Goal: Task Accomplishment & Management: Complete application form

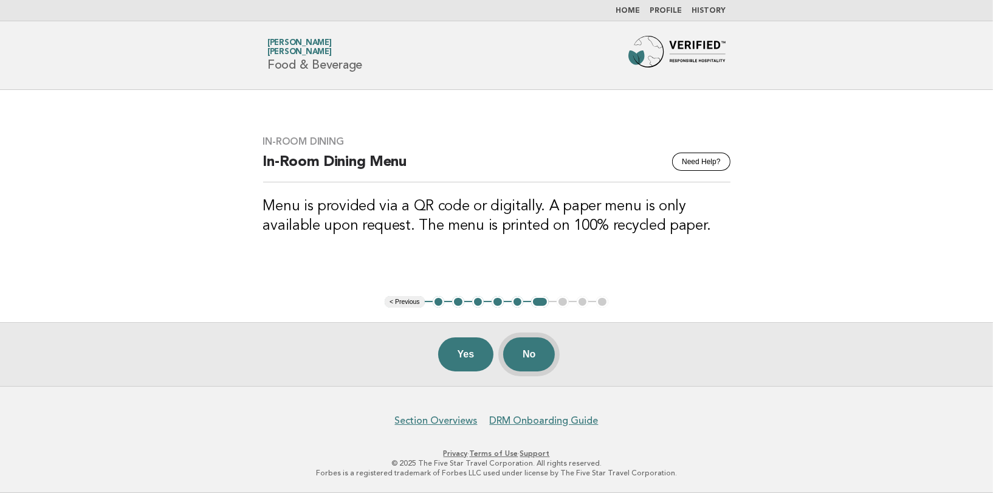
click at [537, 358] on button "No" at bounding box center [529, 354] width 52 height 34
click at [793, 291] on main "In-Room Dining Need Help? In-Room Dining Menu Menu is provided via a QR code or…" at bounding box center [496, 238] width 993 height 296
click at [532, 353] on button "No" at bounding box center [529, 354] width 52 height 34
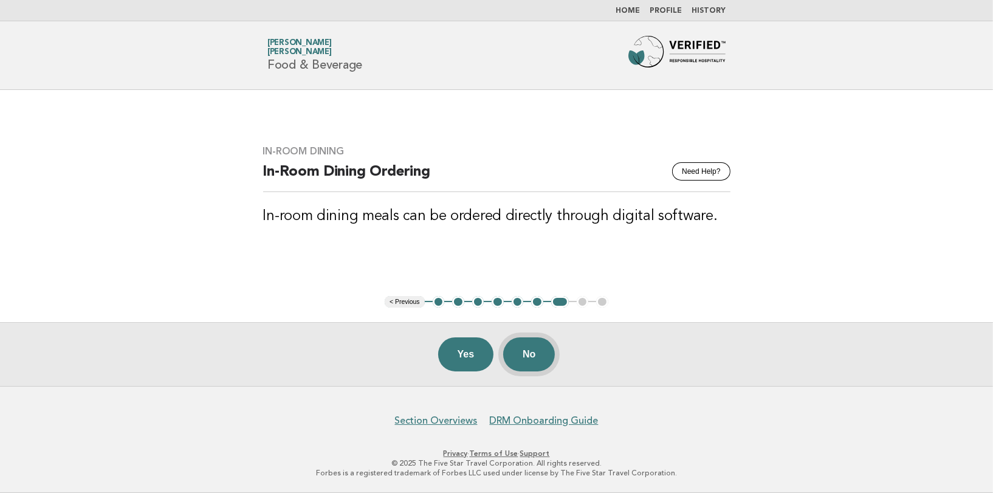
click at [532, 347] on button "No" at bounding box center [529, 354] width 52 height 34
click at [530, 347] on button "No" at bounding box center [529, 354] width 52 height 34
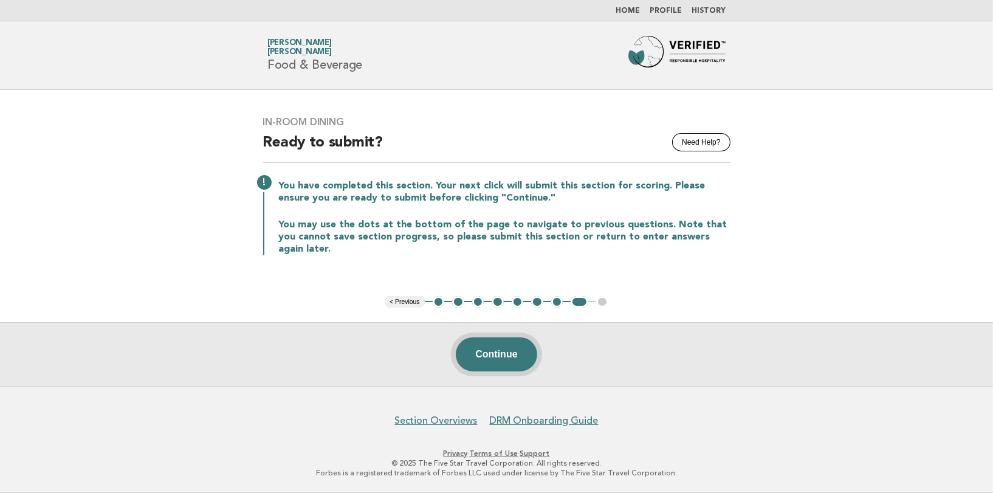
click at [498, 358] on button "Continue" at bounding box center [496, 354] width 81 height 34
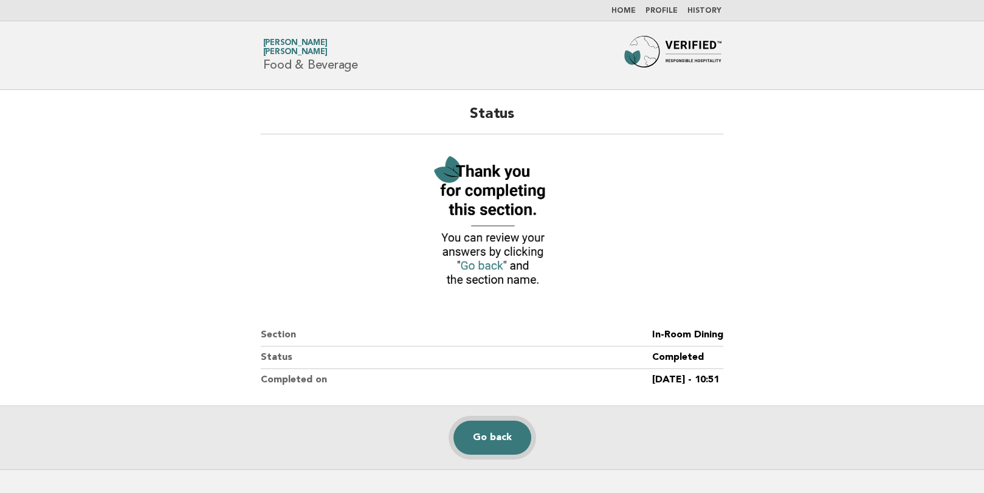
click at [487, 434] on link "Go back" at bounding box center [492, 437] width 78 height 34
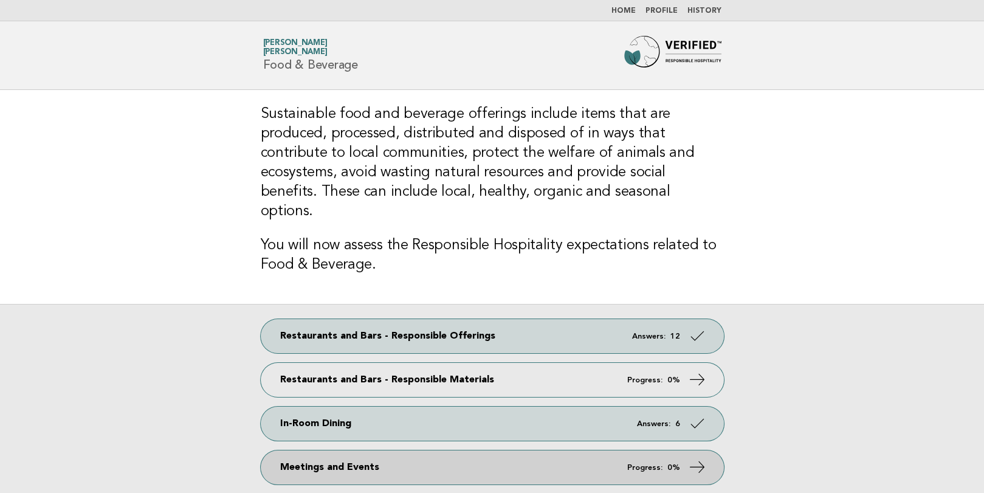
click at [352, 450] on link "Meetings and Events Progress: 0%" at bounding box center [492, 467] width 463 height 34
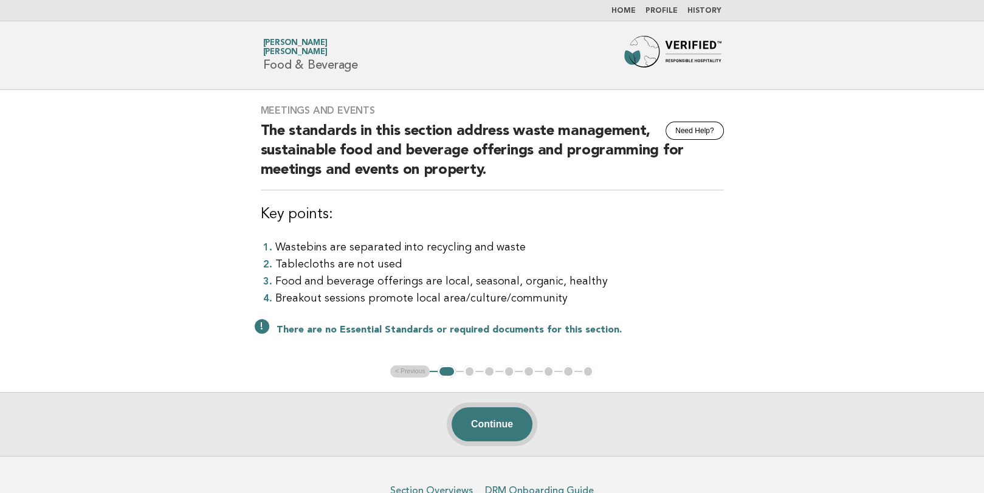
click at [487, 423] on button "Continue" at bounding box center [491, 424] width 81 height 34
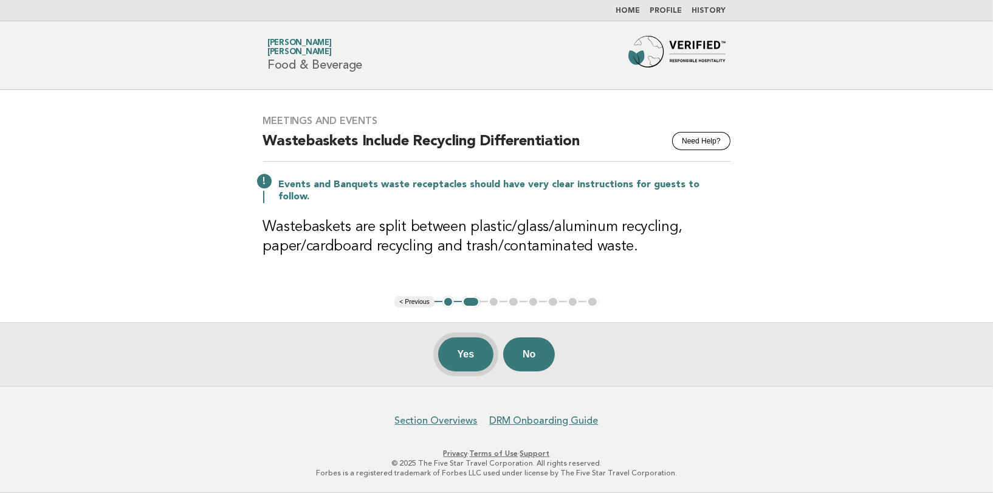
click at [469, 355] on button "Yes" at bounding box center [466, 354] width 56 height 34
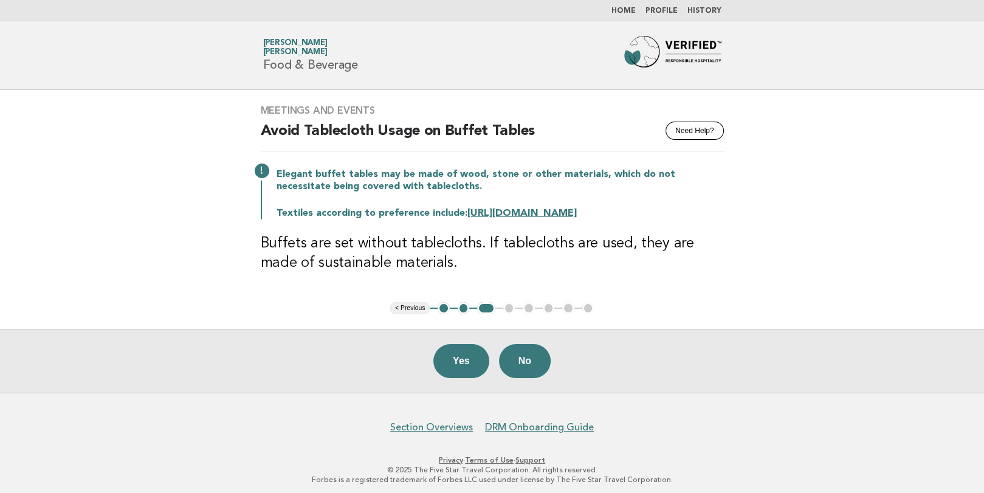
click at [469, 355] on button "Yes" at bounding box center [461, 361] width 56 height 34
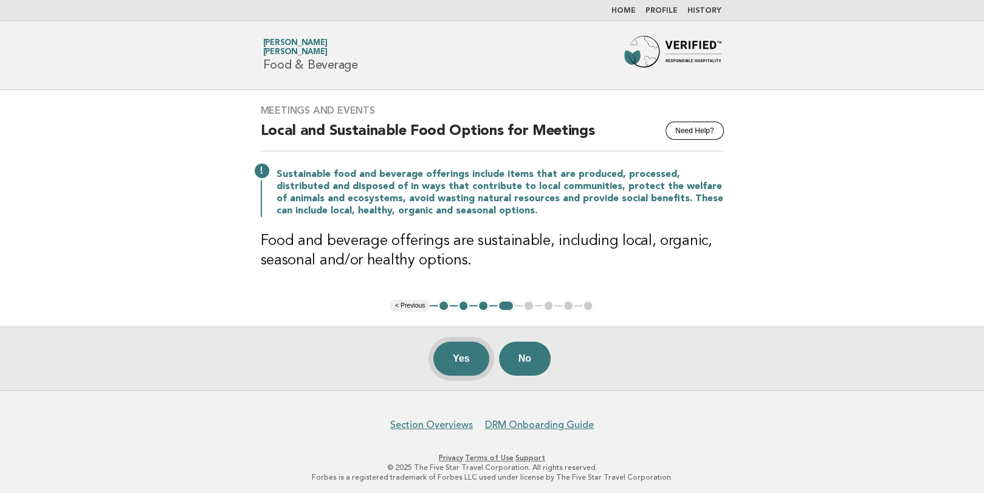
click at [466, 355] on button "Yes" at bounding box center [461, 358] width 56 height 34
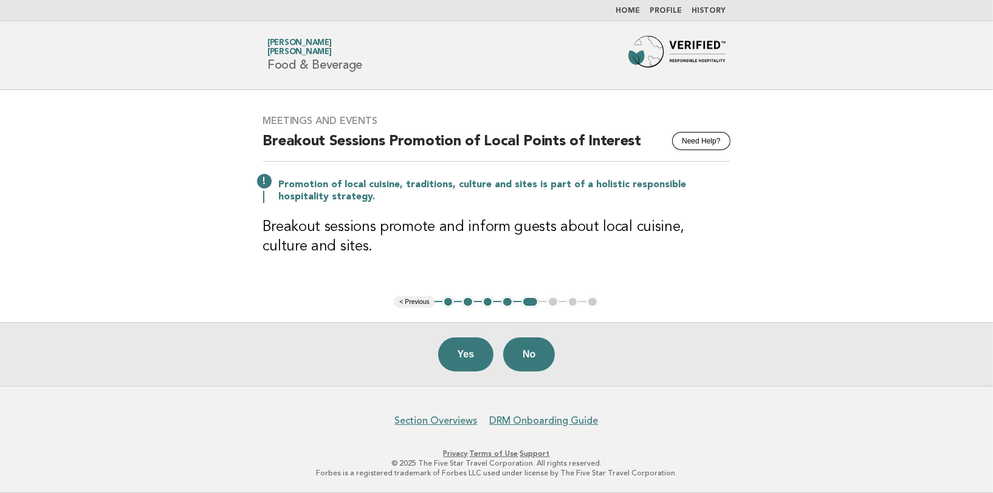
click at [466, 355] on button "Yes" at bounding box center [466, 354] width 56 height 34
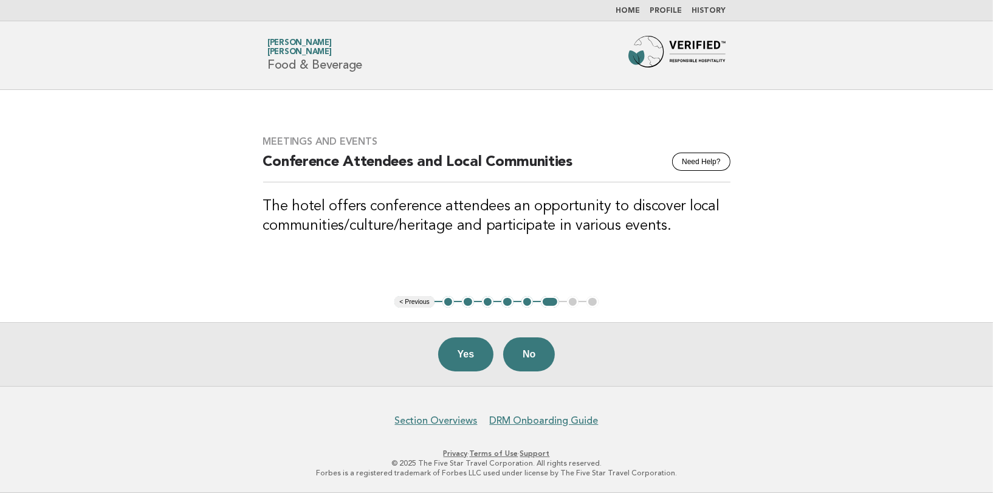
click at [466, 355] on button "Yes" at bounding box center [466, 354] width 56 height 34
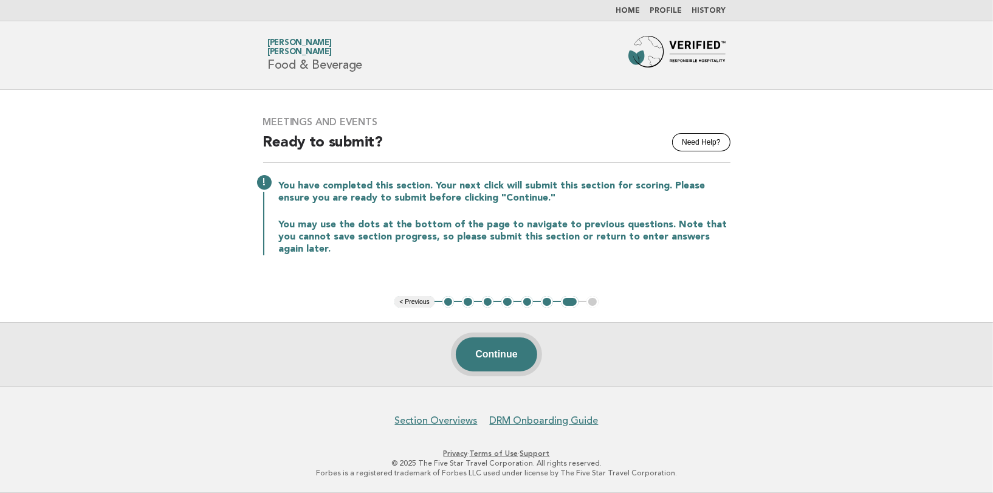
click at [481, 350] on button "Continue" at bounding box center [496, 354] width 81 height 34
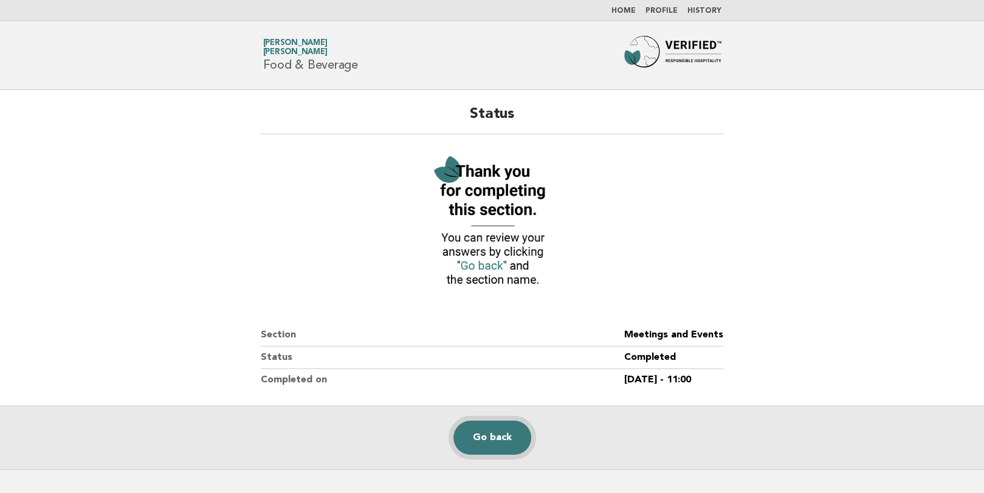
click at [495, 437] on link "Go back" at bounding box center [492, 437] width 78 height 34
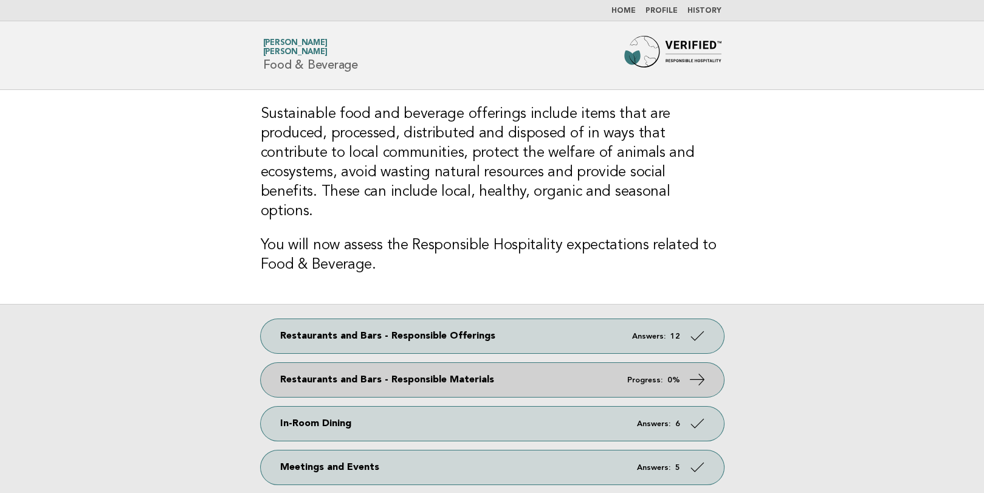
click at [456, 363] on link "Restaurants and Bars - Responsible Materials Progress: 0%" at bounding box center [492, 380] width 463 height 34
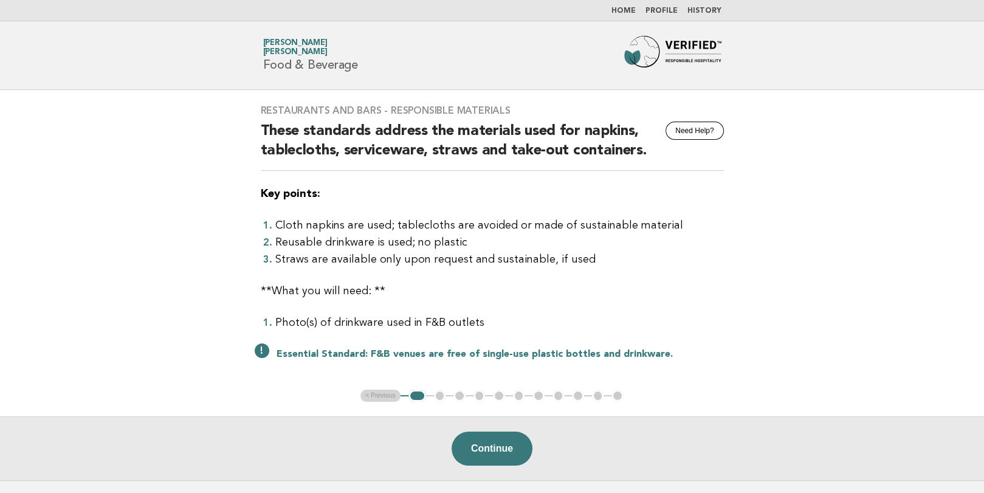
click at [494, 454] on button "Continue" at bounding box center [491, 448] width 81 height 34
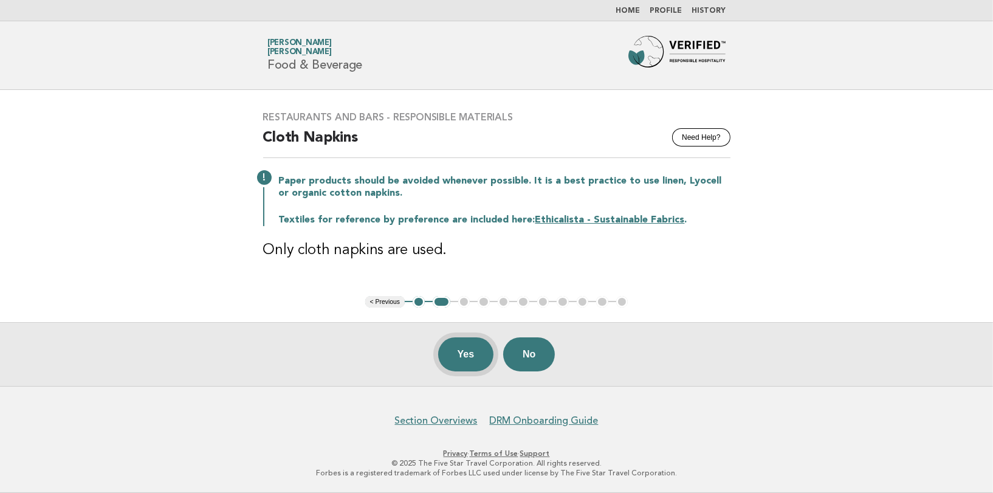
click at [465, 351] on button "Yes" at bounding box center [466, 354] width 56 height 34
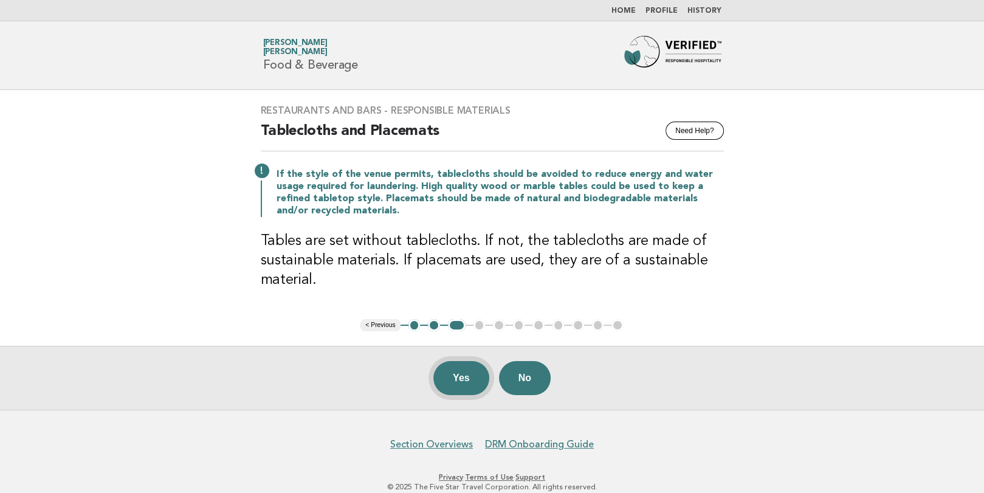
click at [464, 377] on button "Yes" at bounding box center [461, 378] width 56 height 34
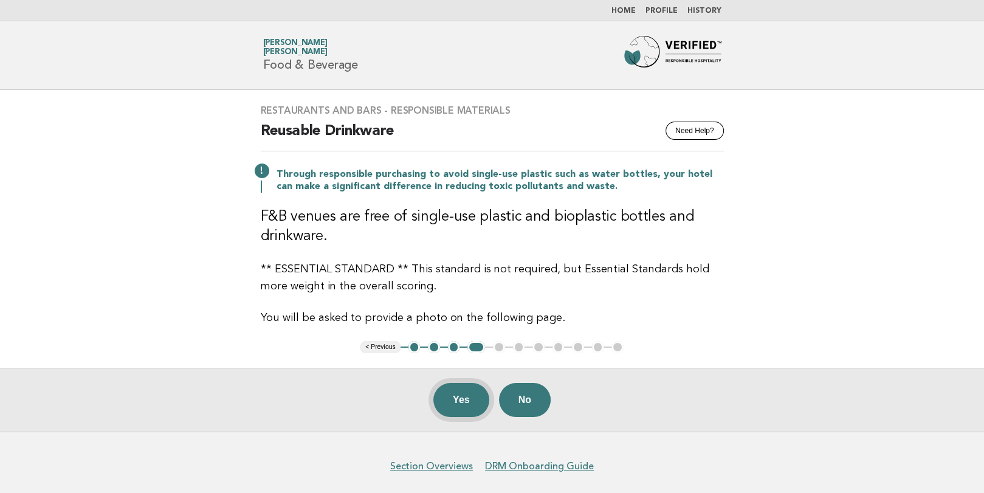
click at [460, 392] on button "Yes" at bounding box center [461, 400] width 56 height 34
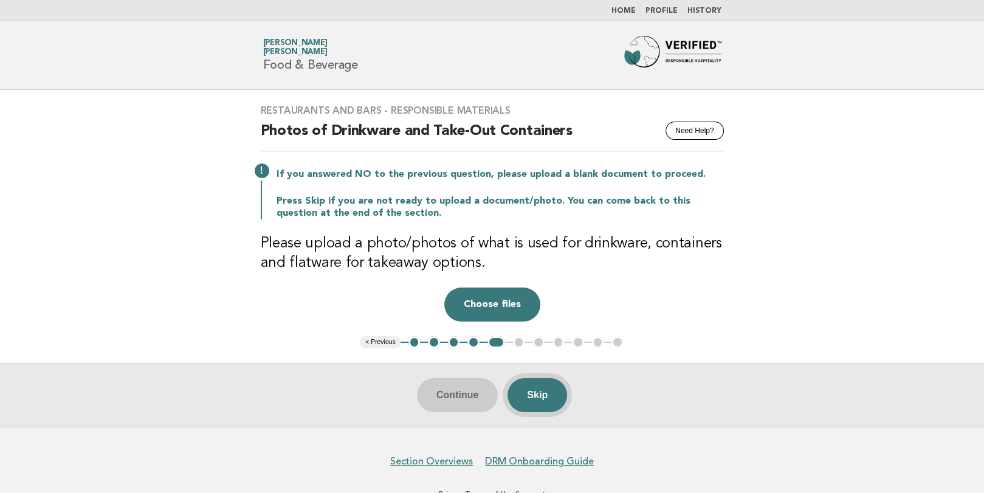
click at [541, 394] on button "Skip" at bounding box center [537, 395] width 60 height 34
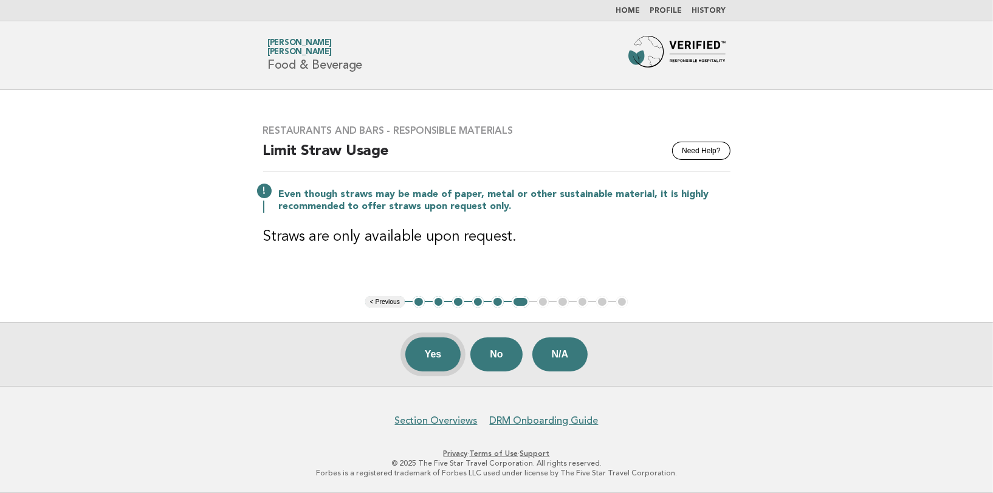
click at [434, 352] on button "Yes" at bounding box center [433, 354] width 56 height 34
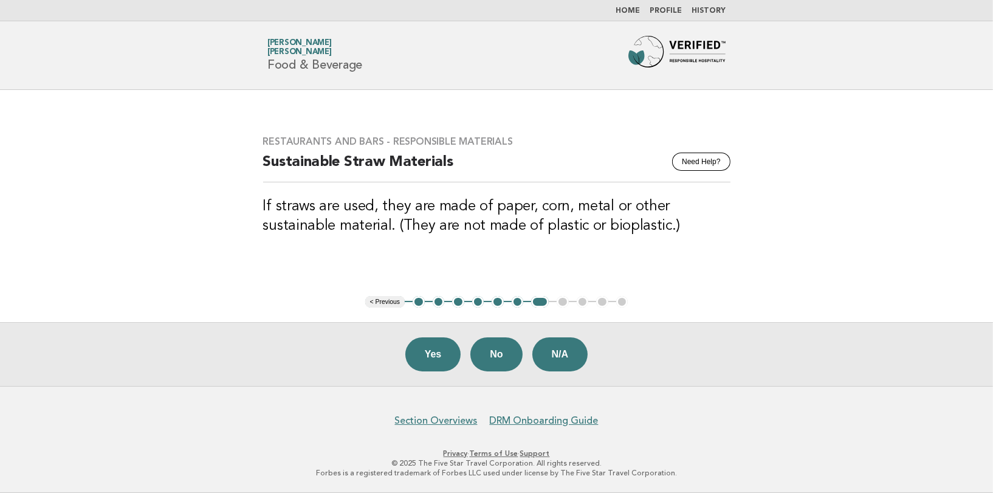
click at [434, 352] on button "Yes" at bounding box center [433, 354] width 56 height 34
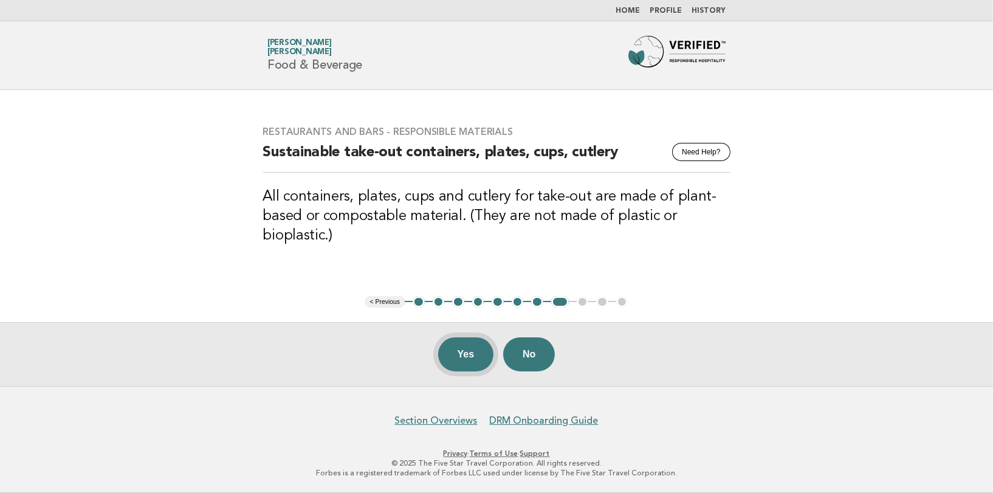
click at [471, 354] on button "Yes" at bounding box center [466, 354] width 56 height 34
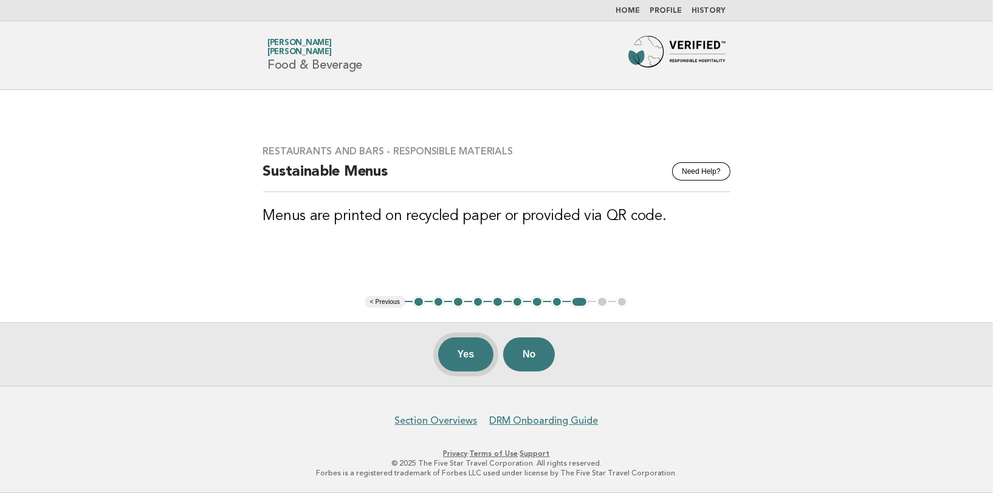
click at [479, 350] on button "Yes" at bounding box center [466, 354] width 56 height 34
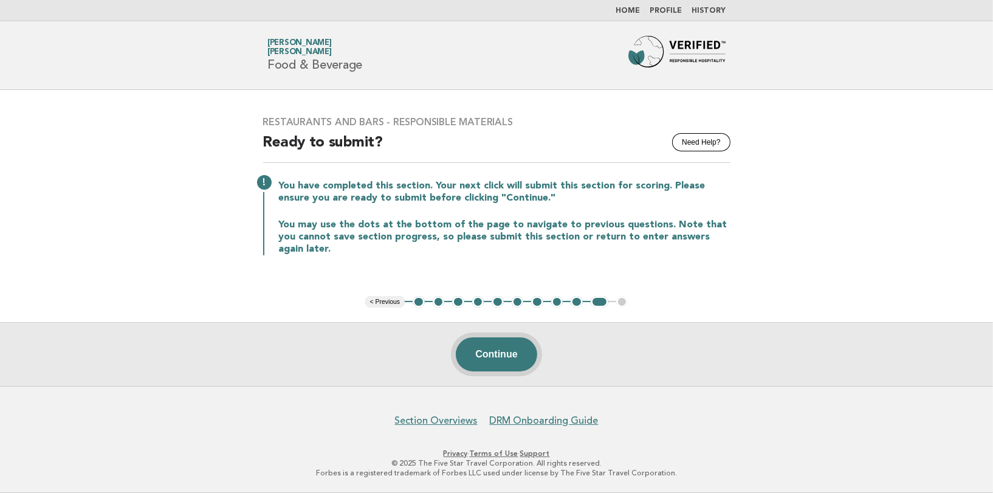
click at [493, 351] on button "Continue" at bounding box center [496, 354] width 81 height 34
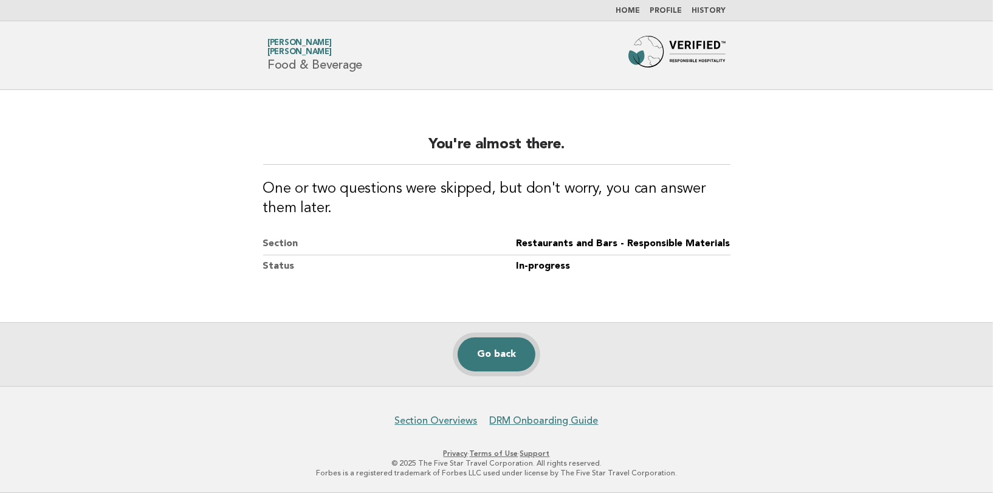
click at [493, 351] on link "Go back" at bounding box center [496, 354] width 78 height 34
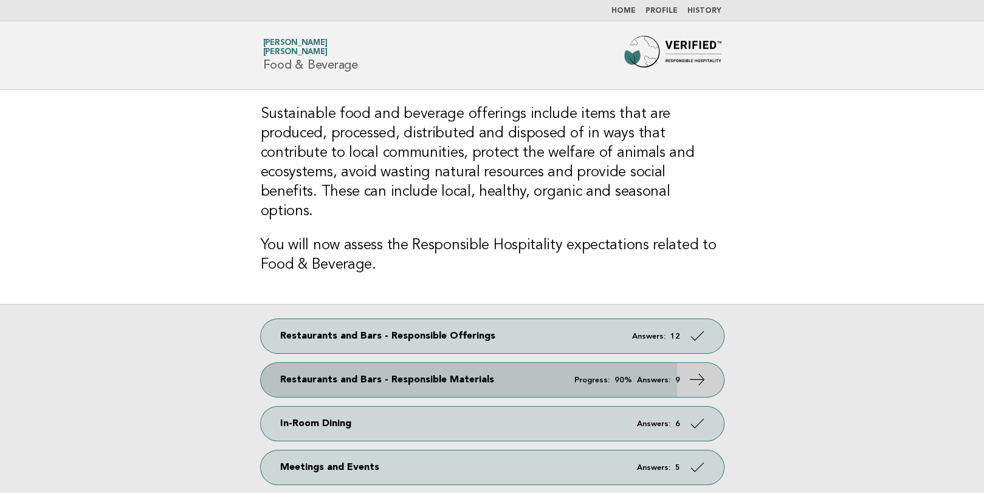
click at [456, 363] on link "Restaurants and Bars - Responsible Materials Progress: 90% Answers: 9" at bounding box center [492, 380] width 463 height 34
